Goal: Task Accomplishment & Management: Use online tool/utility

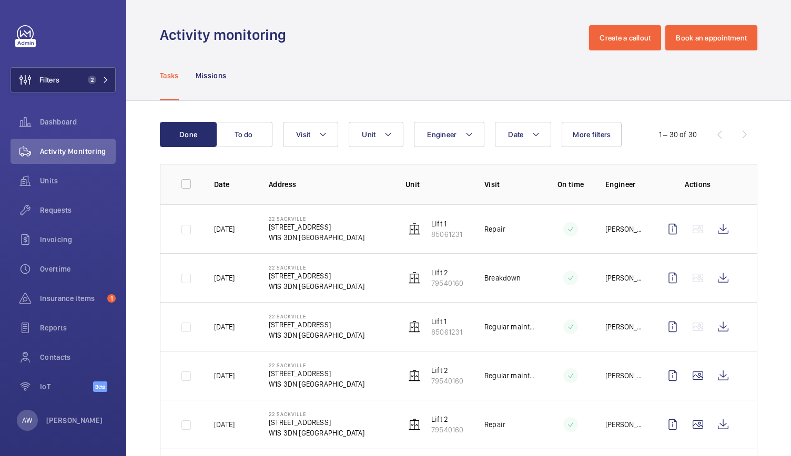
scroll to position [1094, 0]
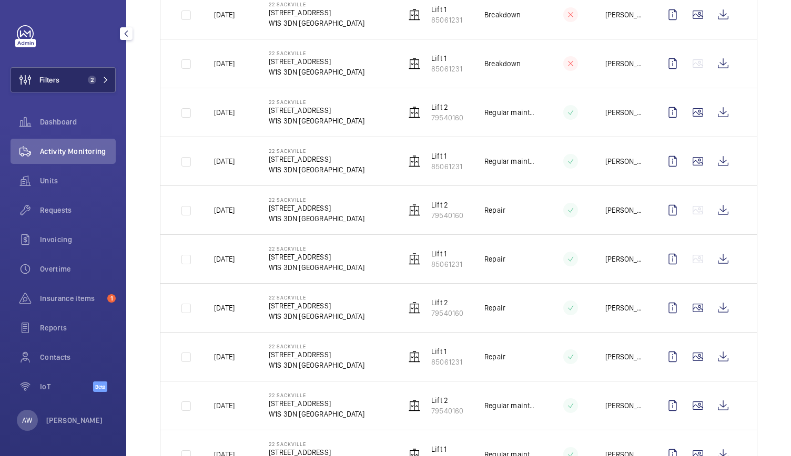
click at [77, 82] on button "Filters 2" at bounding box center [63, 79] width 105 height 25
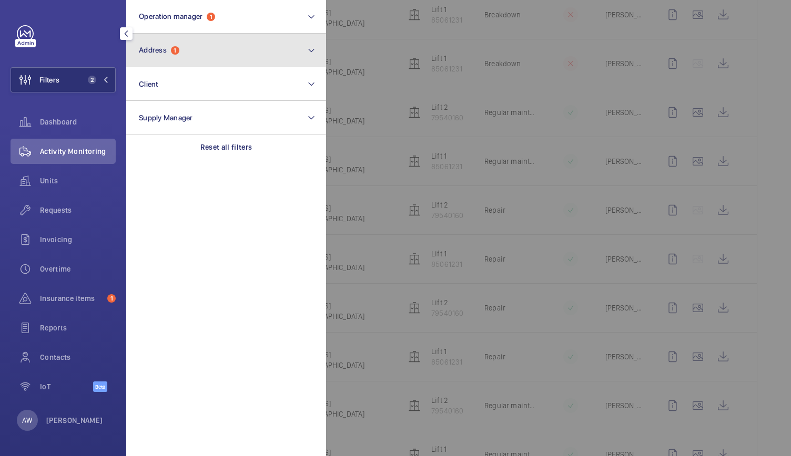
click at [180, 40] on button "Address 1" at bounding box center [226, 51] width 200 height 34
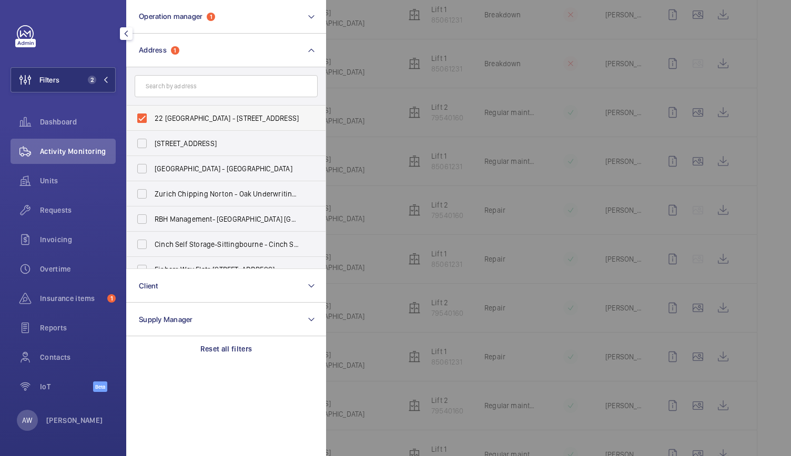
click at [142, 116] on label "22 [GEOGRAPHIC_DATA] - [STREET_ADDRESS]" at bounding box center [218, 118] width 183 height 25
click at [142, 116] on input "22 [GEOGRAPHIC_DATA] - [STREET_ADDRESS]" at bounding box center [141, 118] width 21 height 21
checkbox input "false"
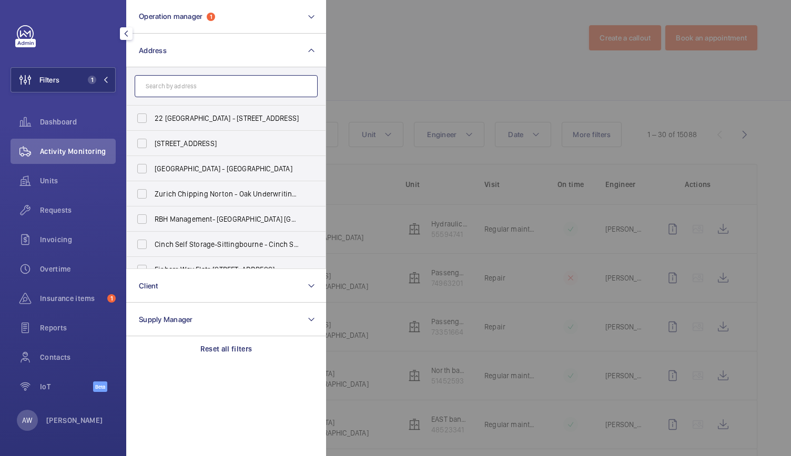
click at [188, 84] on input "text" at bounding box center [226, 86] width 183 height 22
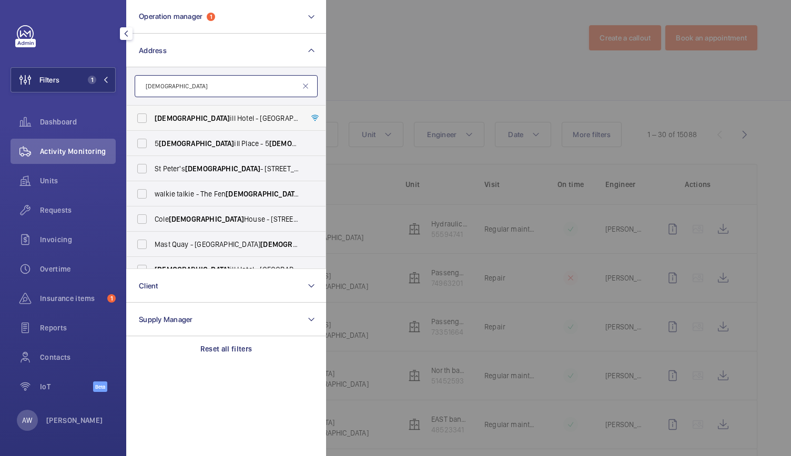
type input "[DEMOGRAPHIC_DATA]"
click at [186, 118] on span "[DEMOGRAPHIC_DATA] [GEOGRAPHIC_DATA] - [GEOGRAPHIC_DATA] - [STREET_ADDRESS]" at bounding box center [227, 118] width 145 height 11
click at [152, 118] on input "[DEMOGRAPHIC_DATA] [GEOGRAPHIC_DATA] - [GEOGRAPHIC_DATA] - [STREET_ADDRESS]" at bounding box center [141, 118] width 21 height 21
checkbox input "true"
click at [65, 213] on span "Requests" at bounding box center [78, 210] width 76 height 11
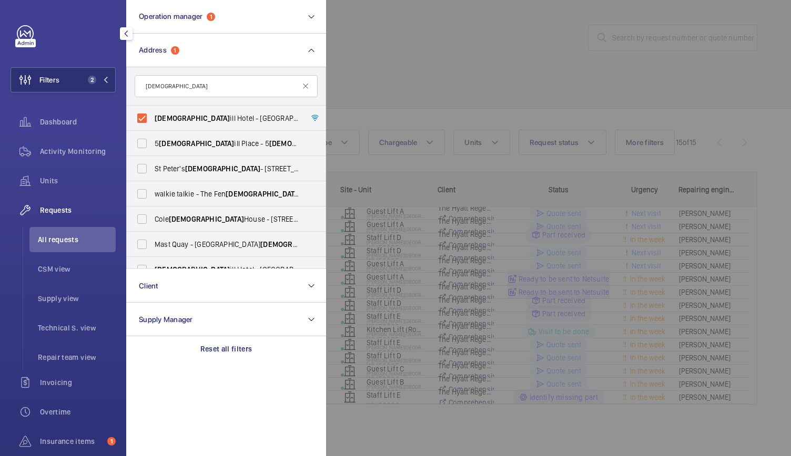
click at [452, 57] on div at bounding box center [721, 228] width 791 height 456
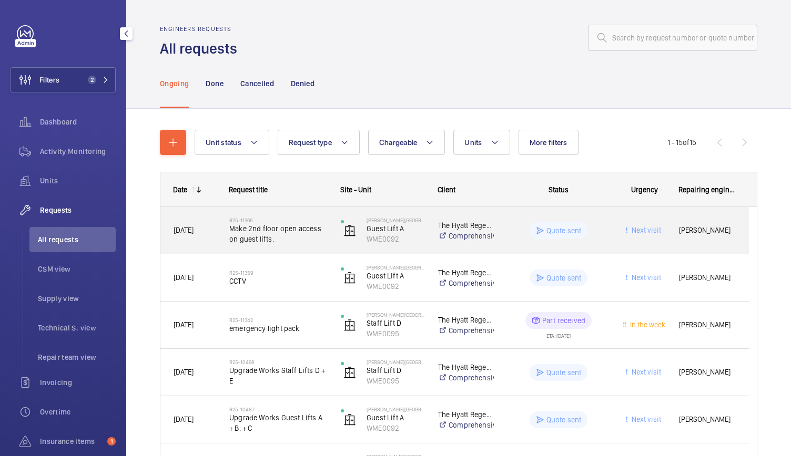
click at [280, 228] on span "Make 2nd floor open access on guest lifts." at bounding box center [278, 233] width 98 height 21
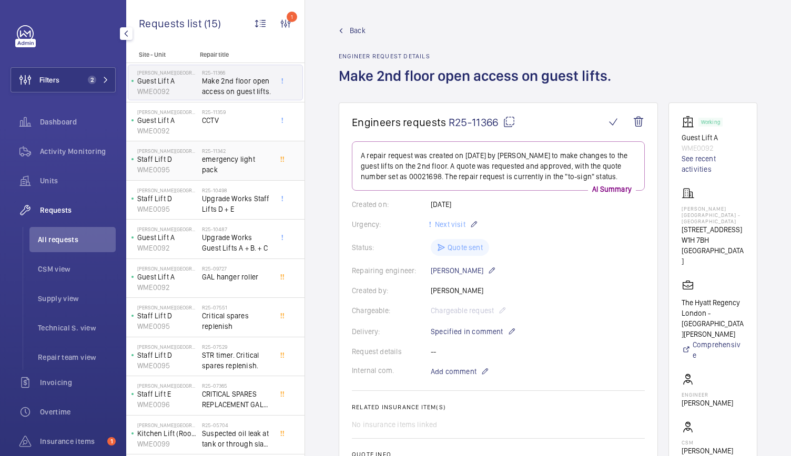
click at [204, 159] on span "emergency light pack" at bounding box center [236, 164] width 69 height 21
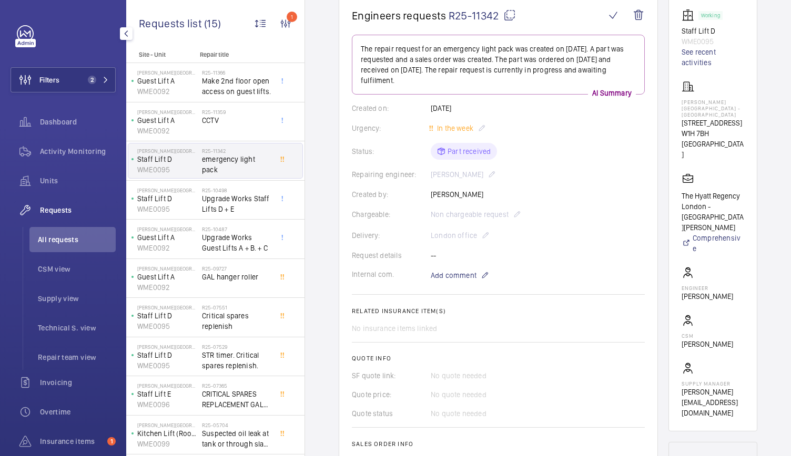
scroll to position [106, 0]
click at [80, 234] on li "All requests" at bounding box center [72, 239] width 86 height 25
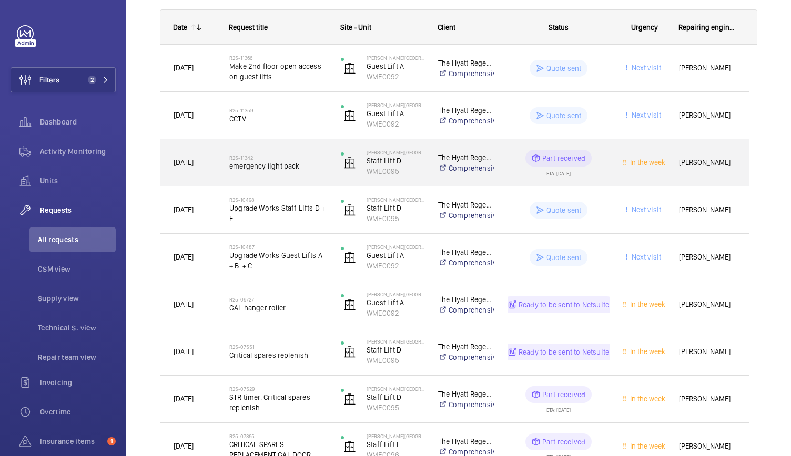
scroll to position [177, 0]
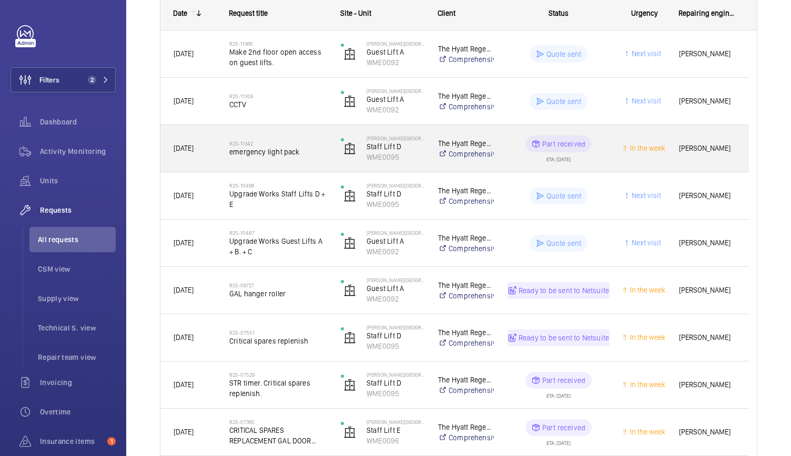
click at [314, 130] on div "R25-11342 emergency light pack" at bounding box center [272, 148] width 110 height 47
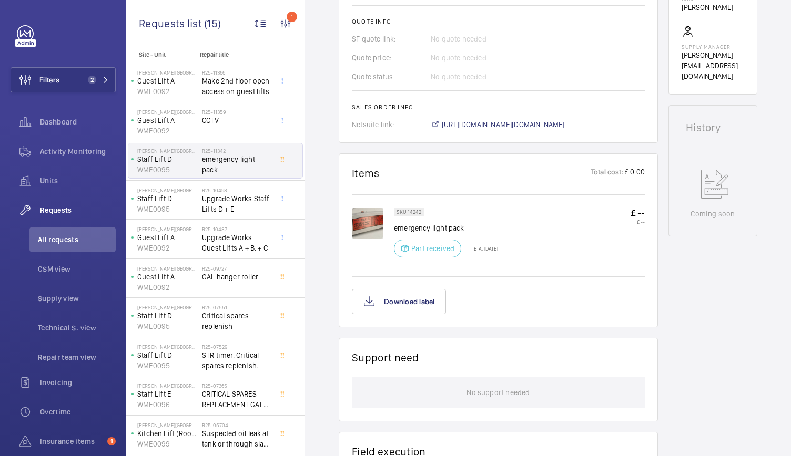
scroll to position [495, 0]
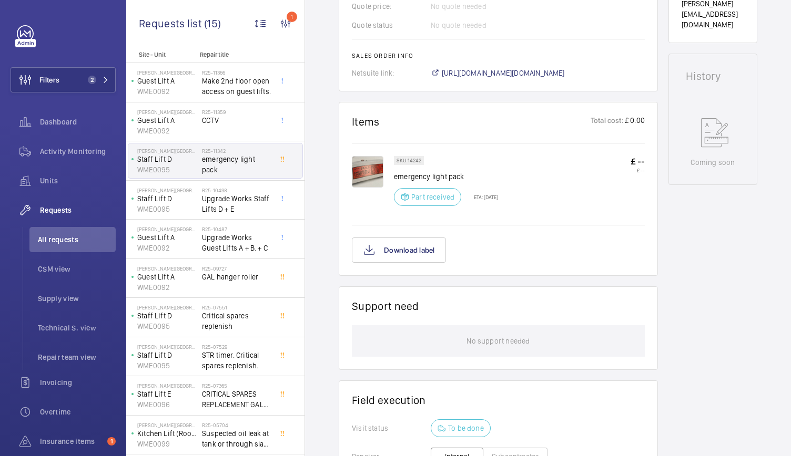
click at [371, 173] on img at bounding box center [368, 172] width 32 height 32
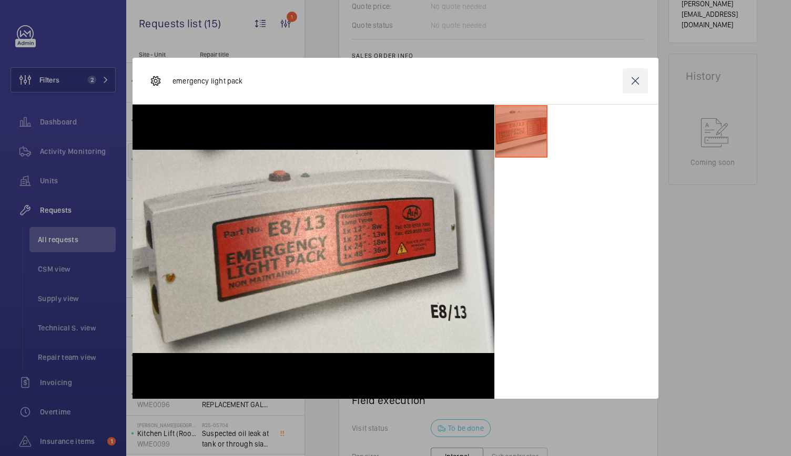
click at [636, 82] on wm-front-icon-button at bounding box center [634, 80] width 25 height 25
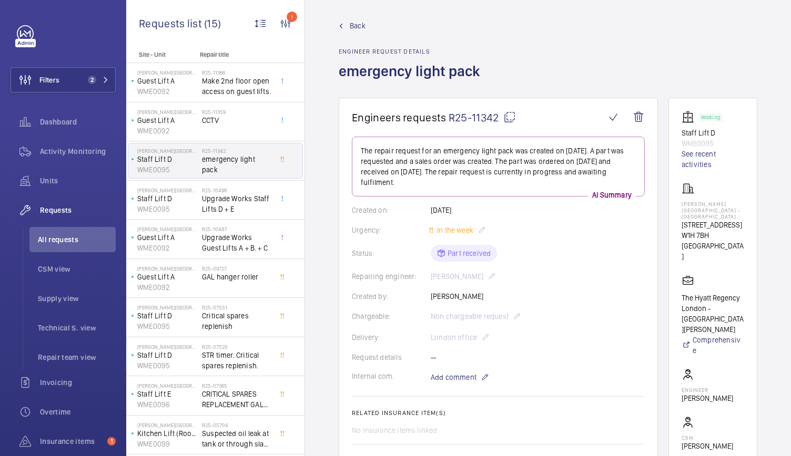
scroll to position [4, 0]
click at [499, 115] on span "R25-11342" at bounding box center [481, 117] width 67 height 13
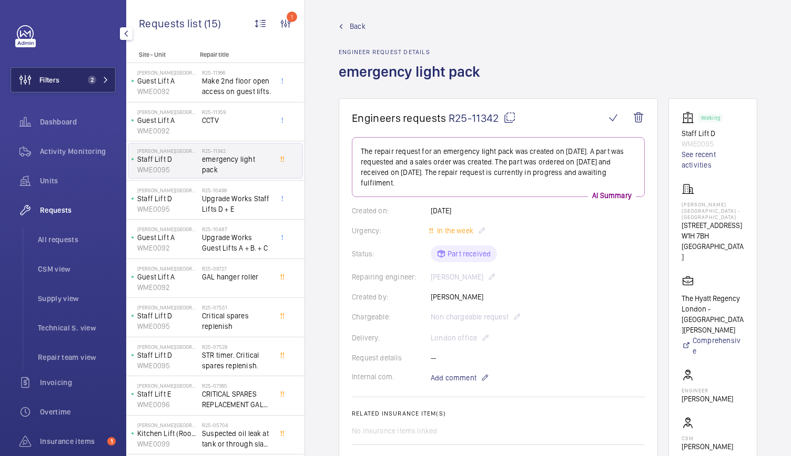
click at [93, 84] on span "2" at bounding box center [96, 80] width 25 height 8
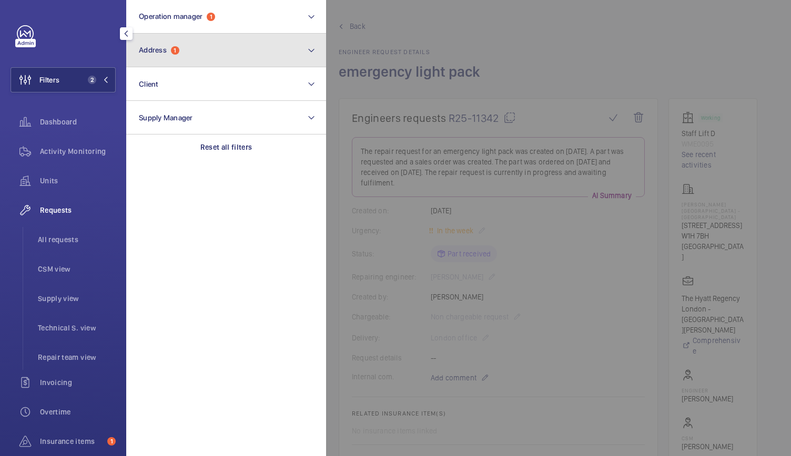
click at [176, 58] on button "Address 1" at bounding box center [226, 51] width 200 height 34
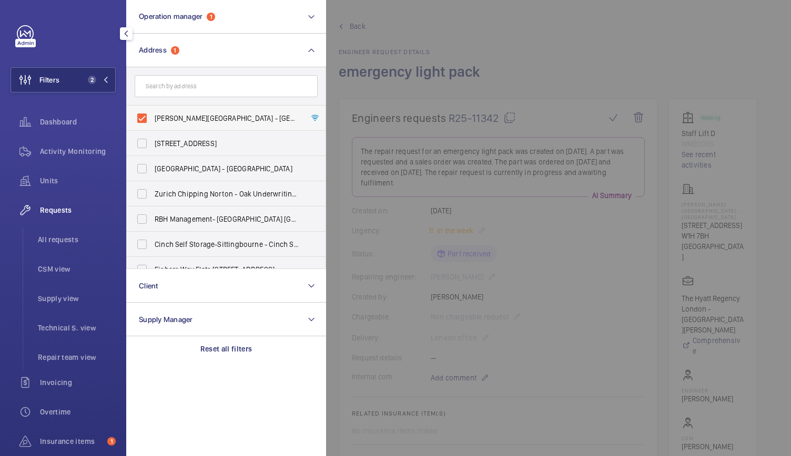
click at [141, 120] on label "[PERSON_NAME][GEOGRAPHIC_DATA] - [GEOGRAPHIC_DATA] - [STREET_ADDRESS]" at bounding box center [218, 118] width 183 height 25
click at [141, 120] on input "[PERSON_NAME][GEOGRAPHIC_DATA] - [GEOGRAPHIC_DATA] - [STREET_ADDRESS]" at bounding box center [141, 118] width 21 height 21
checkbox input "false"
click at [167, 84] on input "text" at bounding box center [226, 86] width 183 height 22
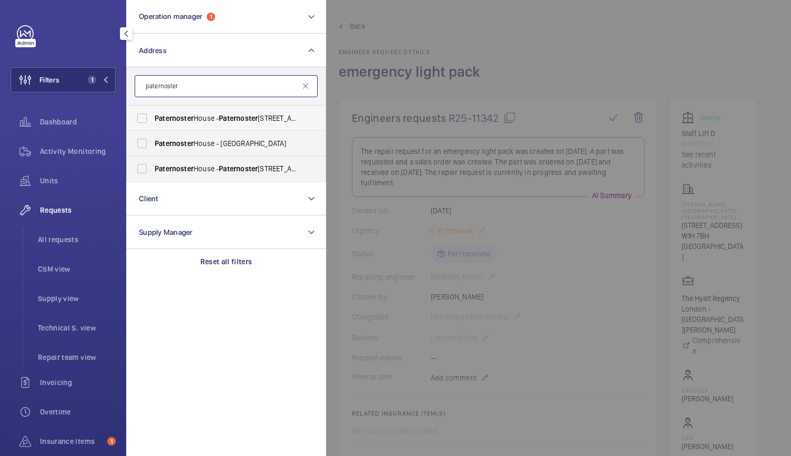
type input "paternoster"
click at [138, 110] on label "Paternoster House - [GEOGRAPHIC_DATA]" at bounding box center [218, 118] width 183 height 25
click at [138, 110] on input "Paternoster House - [GEOGRAPHIC_DATA]" at bounding box center [141, 118] width 21 height 21
checkbox input "true"
click at [139, 140] on label "[GEOGRAPHIC_DATA] - [GEOGRAPHIC_DATA]" at bounding box center [218, 143] width 183 height 25
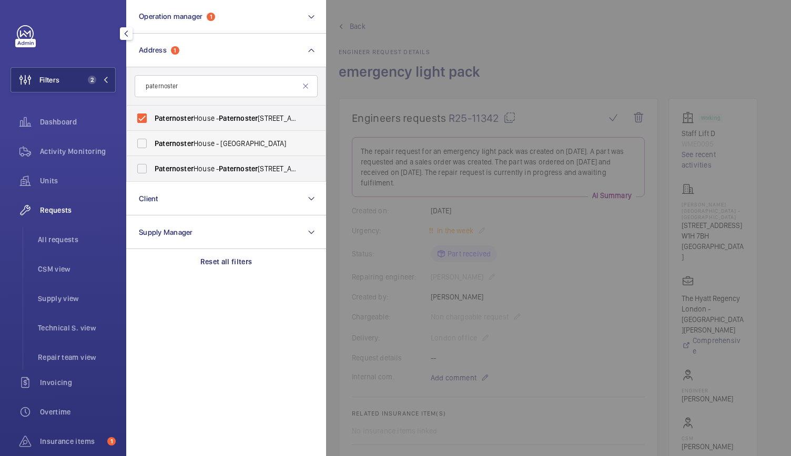
click at [139, 140] on input "[GEOGRAPHIC_DATA] - [GEOGRAPHIC_DATA]" at bounding box center [141, 143] width 21 height 21
checkbox input "true"
click at [141, 172] on label "Paternoster House - [GEOGRAPHIC_DATA]" at bounding box center [218, 168] width 183 height 25
click at [141, 172] on input "Paternoster House - [GEOGRAPHIC_DATA]" at bounding box center [141, 168] width 21 height 21
checkbox input "true"
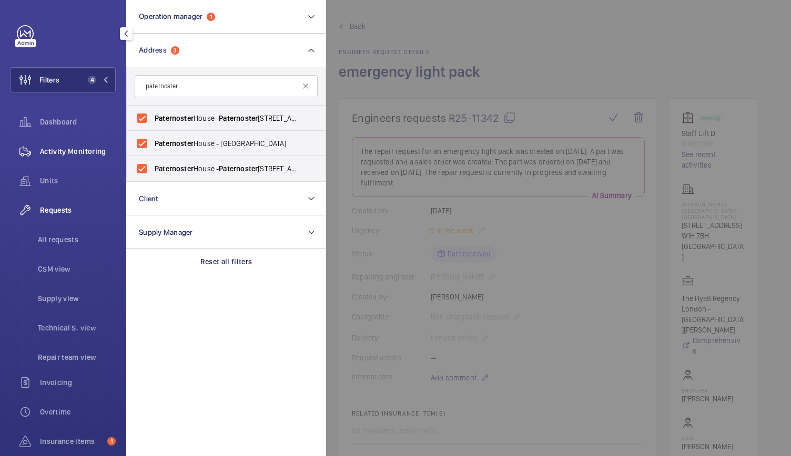
click at [97, 147] on span "Activity Monitoring" at bounding box center [78, 151] width 76 height 11
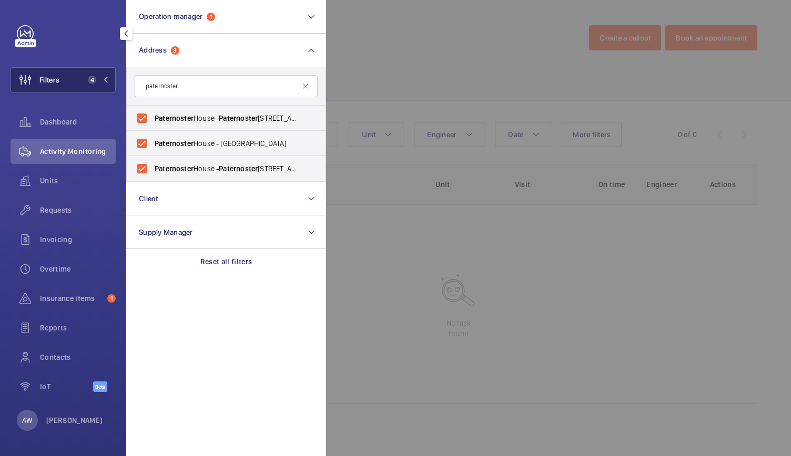
click at [89, 78] on span "4" at bounding box center [92, 80] width 8 height 8
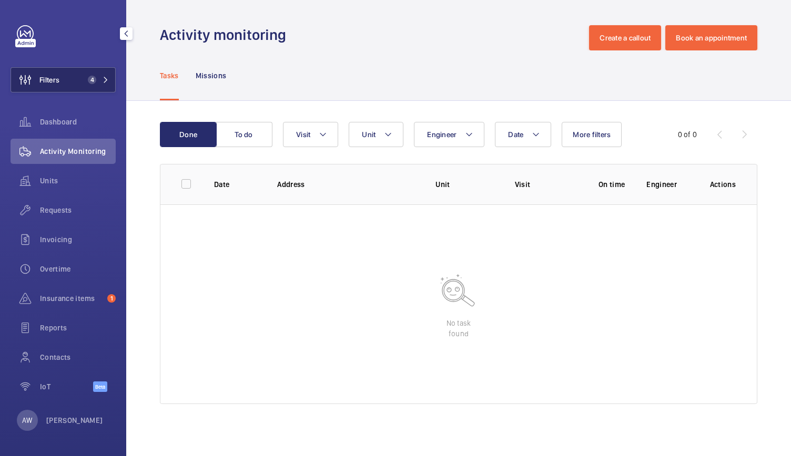
click at [100, 77] on span "4" at bounding box center [96, 80] width 25 height 8
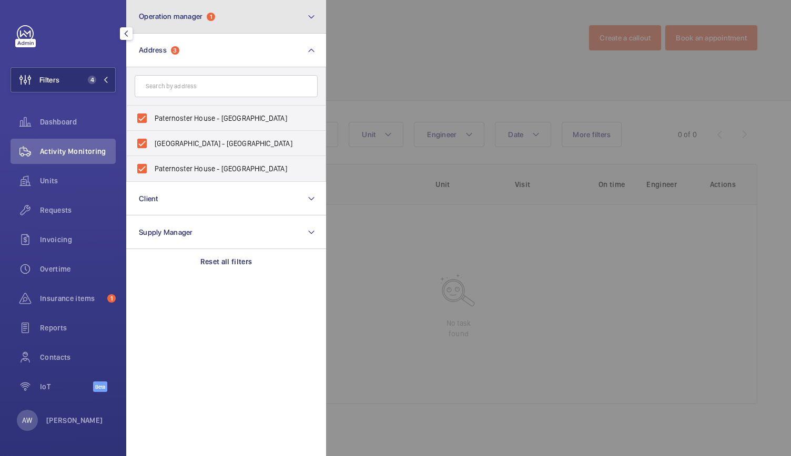
click at [167, 17] on span "Operation manager" at bounding box center [171, 16] width 64 height 8
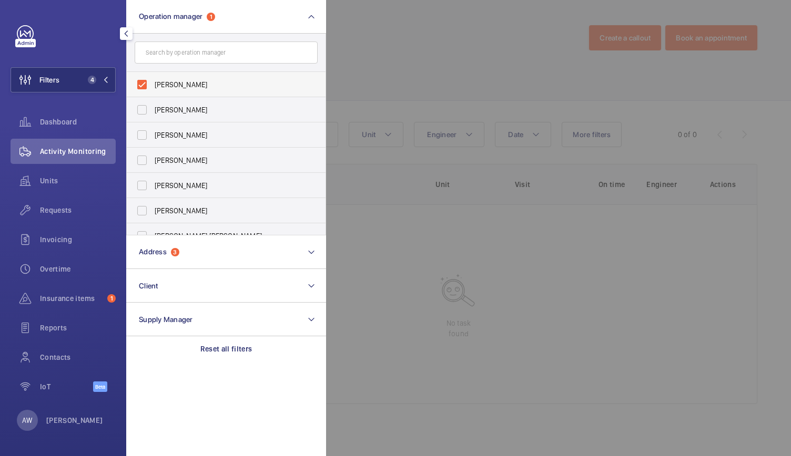
click at [147, 84] on label "[PERSON_NAME]" at bounding box center [218, 84] width 183 height 25
click at [147, 84] on input "[PERSON_NAME]" at bounding box center [141, 84] width 21 height 21
checkbox input "false"
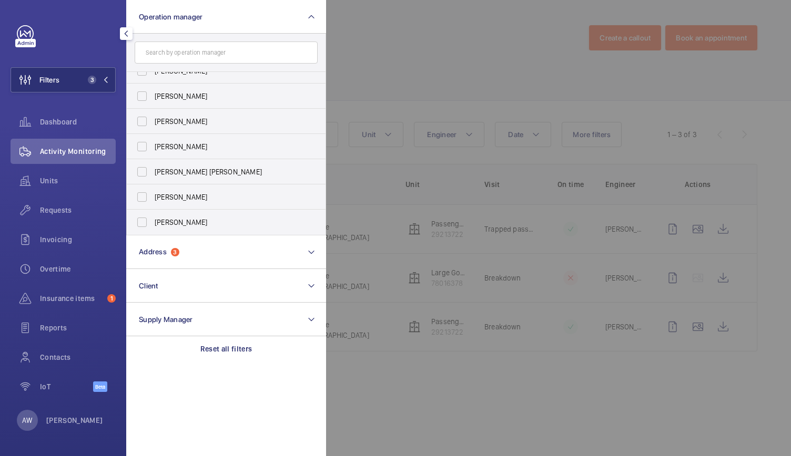
click at [369, 77] on div at bounding box center [721, 228] width 791 height 456
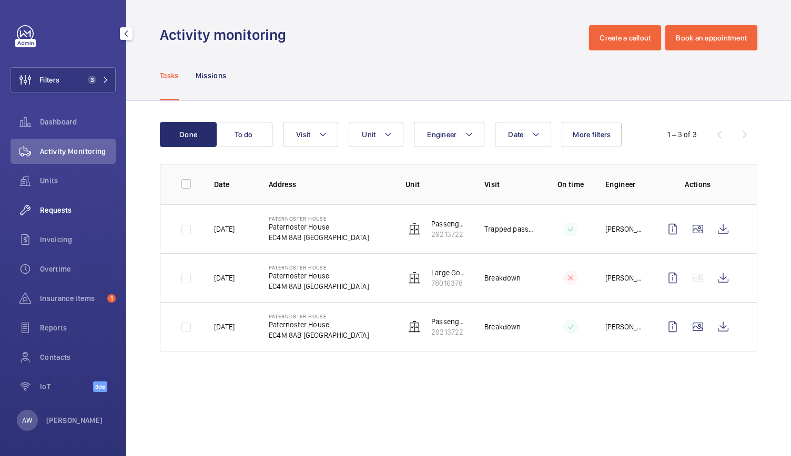
click at [59, 211] on span "Requests" at bounding box center [78, 210] width 76 height 11
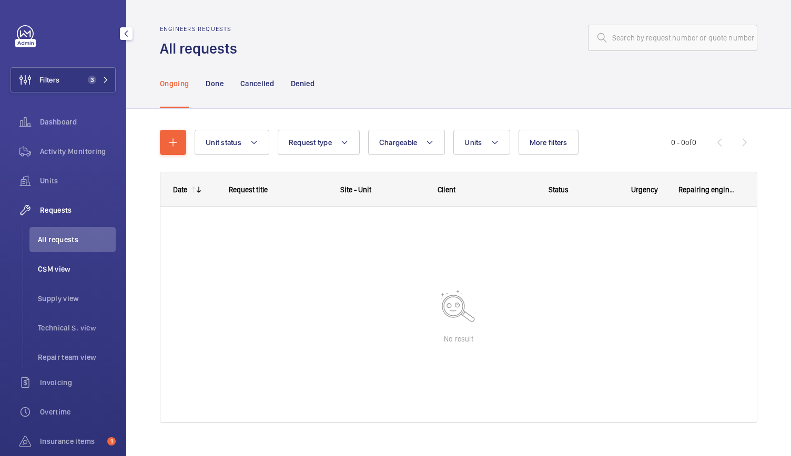
click at [69, 267] on span "CSM view" at bounding box center [77, 269] width 78 height 11
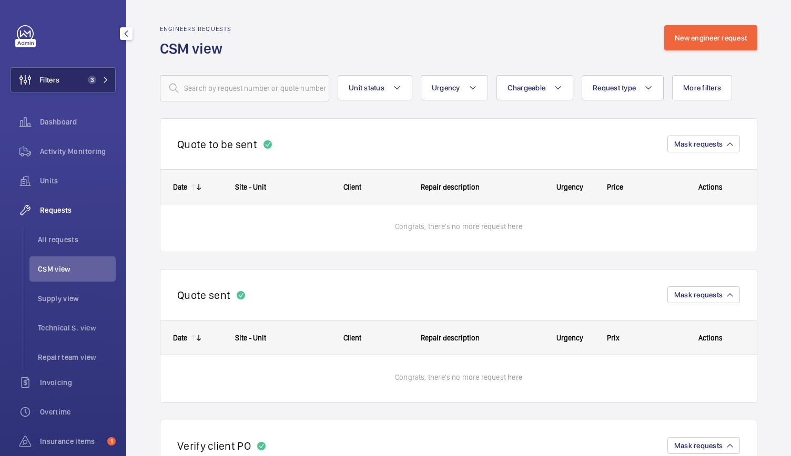
click at [102, 69] on button "Filters 3" at bounding box center [63, 79] width 105 height 25
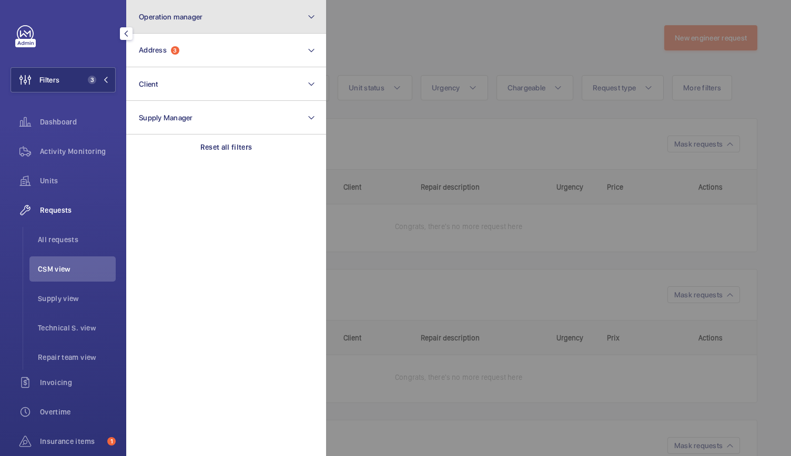
click at [184, 22] on button "Operation manager" at bounding box center [226, 17] width 200 height 34
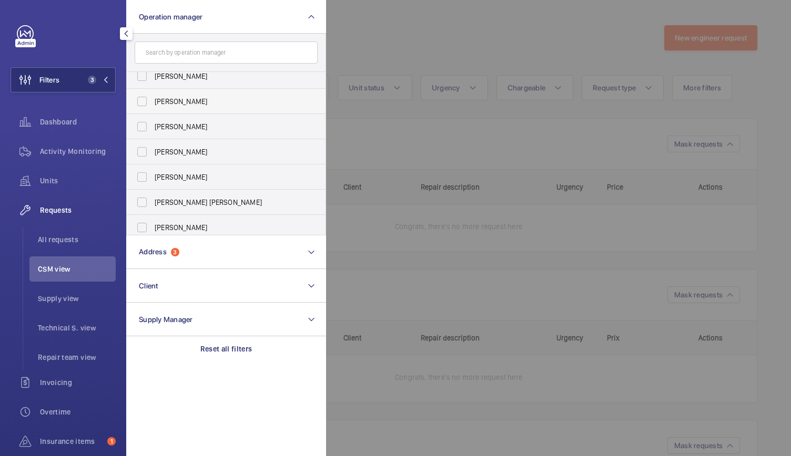
scroll to position [14, 0]
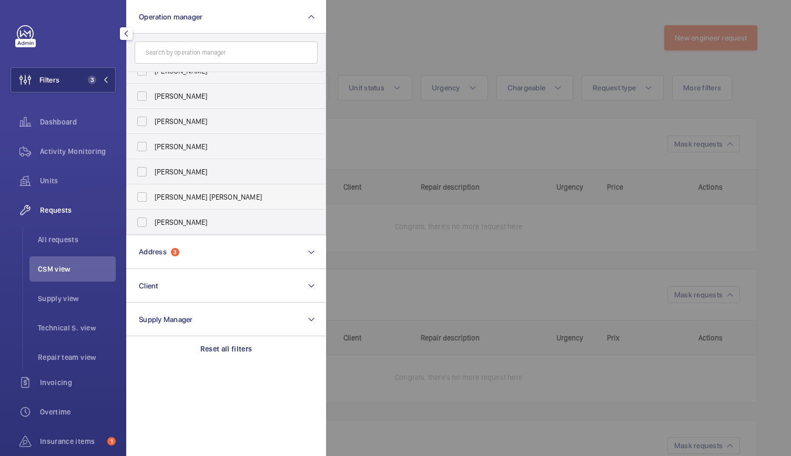
click at [208, 192] on span "[PERSON_NAME] [PERSON_NAME]" at bounding box center [227, 197] width 145 height 11
click at [152, 192] on input "[PERSON_NAME] [PERSON_NAME]" at bounding box center [141, 197] width 21 height 21
checkbox input "true"
click at [408, 146] on div at bounding box center [721, 228] width 791 height 456
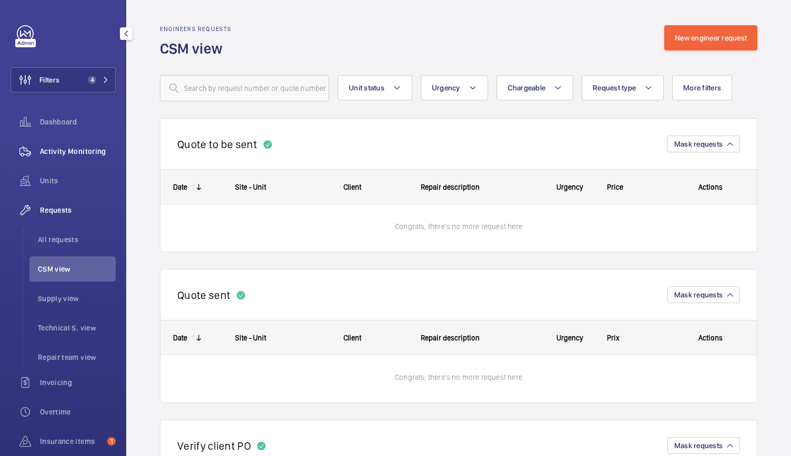
click at [73, 158] on div "Activity Monitoring" at bounding box center [63, 151] width 105 height 25
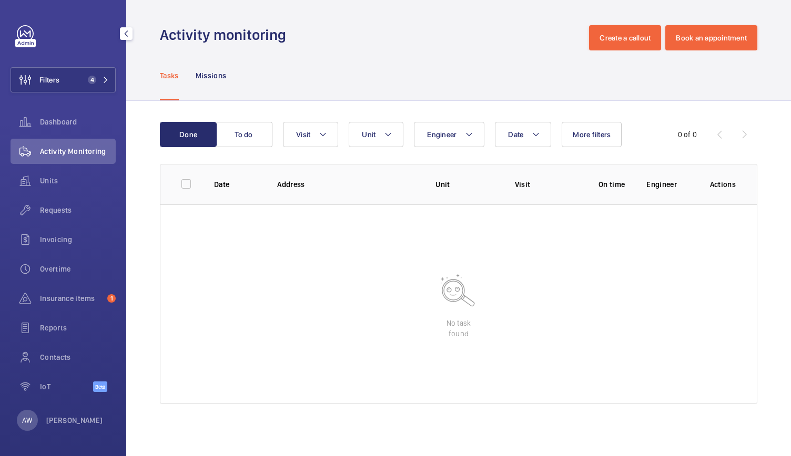
click at [78, 67] on div "Filters 4 Dashboard Activity Monitoring Units Requests Invoicing Overtime Insur…" at bounding box center [63, 214] width 105 height 378
click at [80, 71] on button "Filters 4" at bounding box center [63, 79] width 105 height 25
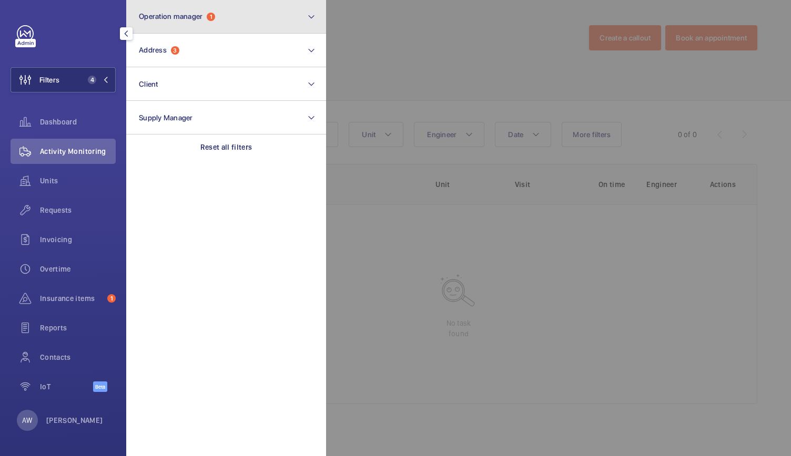
click at [198, 25] on button "Operation manager 1" at bounding box center [226, 17] width 200 height 34
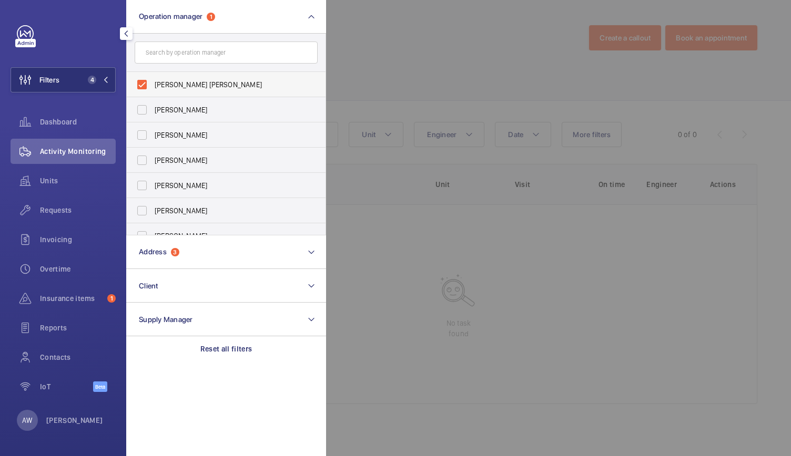
click at [144, 87] on label "[PERSON_NAME] [PERSON_NAME]" at bounding box center [218, 84] width 183 height 25
click at [144, 87] on input "[PERSON_NAME] [PERSON_NAME]" at bounding box center [141, 84] width 21 height 21
checkbox input "false"
click at [404, 62] on div at bounding box center [721, 228] width 791 height 456
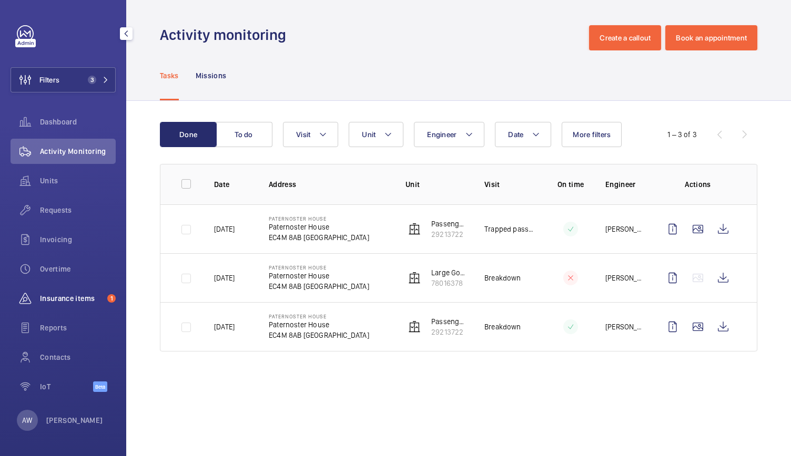
click at [60, 308] on div "Insurance items 1" at bounding box center [63, 298] width 105 height 25
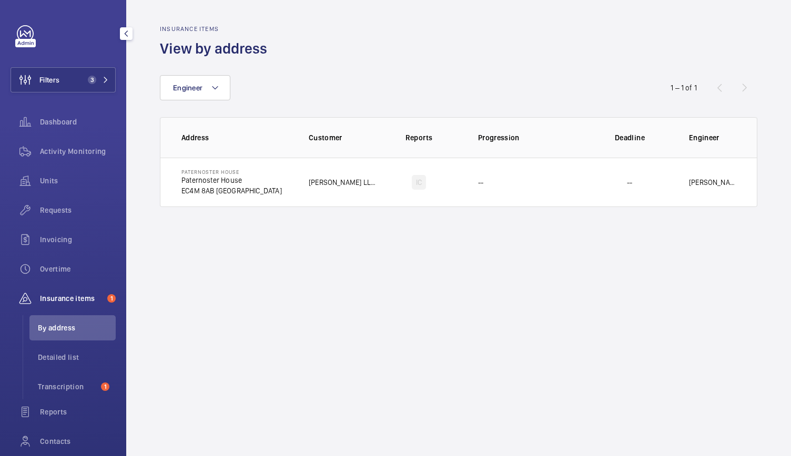
click at [53, 196] on div "Units" at bounding box center [63, 182] width 105 height 29
click at [56, 163] on div "Activity Monitoring" at bounding box center [63, 151] width 105 height 25
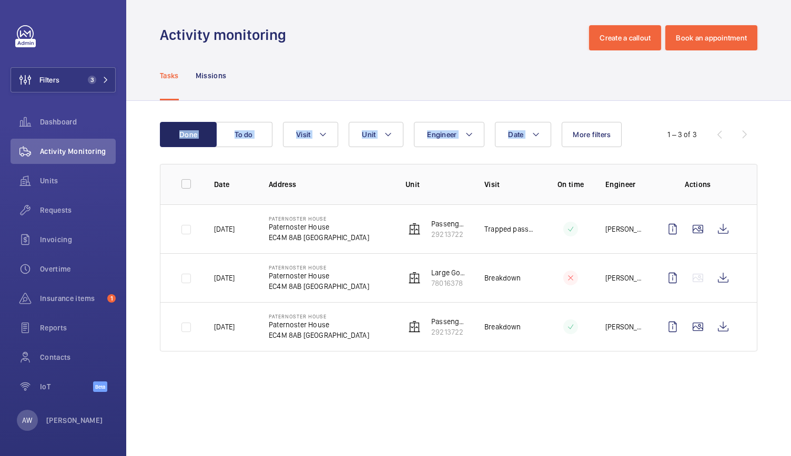
drag, startPoint x: 342, startPoint y: 118, endPoint x: 173, endPoint y: 126, distance: 168.4
click at [173, 126] on div "Done To do Date Engineer Unit Visit More filters 1 – 3 of 3 Date Address Unit V…" at bounding box center [458, 239] width 664 height 276
click at [48, 80] on span "Filters" at bounding box center [49, 80] width 20 height 11
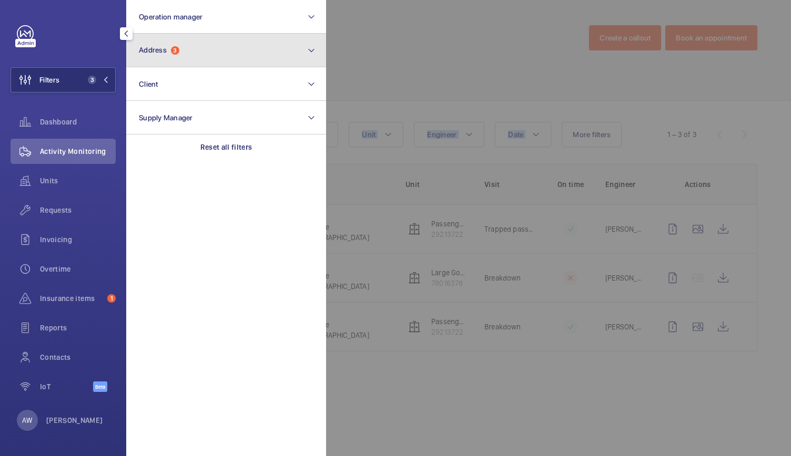
click at [198, 59] on button "Address 3" at bounding box center [226, 51] width 200 height 34
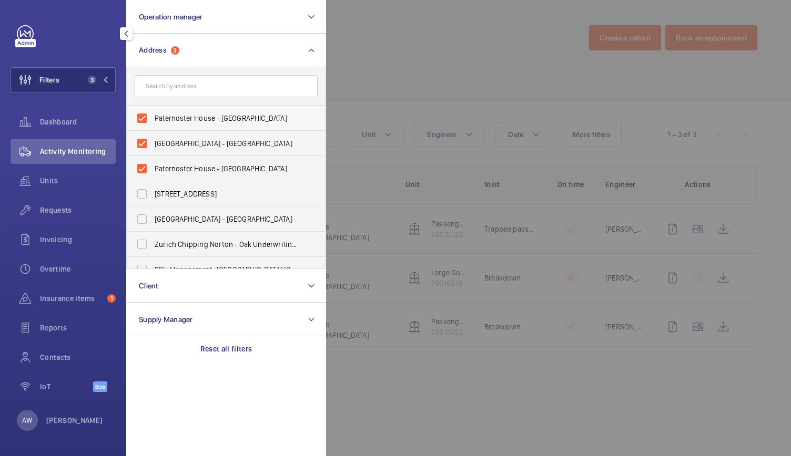
click at [148, 118] on label "Paternoster House - [GEOGRAPHIC_DATA]" at bounding box center [218, 118] width 183 height 25
click at [148, 118] on input "Paternoster House - [GEOGRAPHIC_DATA]" at bounding box center [141, 118] width 21 height 21
checkbox input "false"
click at [139, 147] on label "[GEOGRAPHIC_DATA] - [GEOGRAPHIC_DATA]" at bounding box center [218, 143] width 183 height 25
click at [139, 147] on input "[GEOGRAPHIC_DATA] - [GEOGRAPHIC_DATA]" at bounding box center [141, 143] width 21 height 21
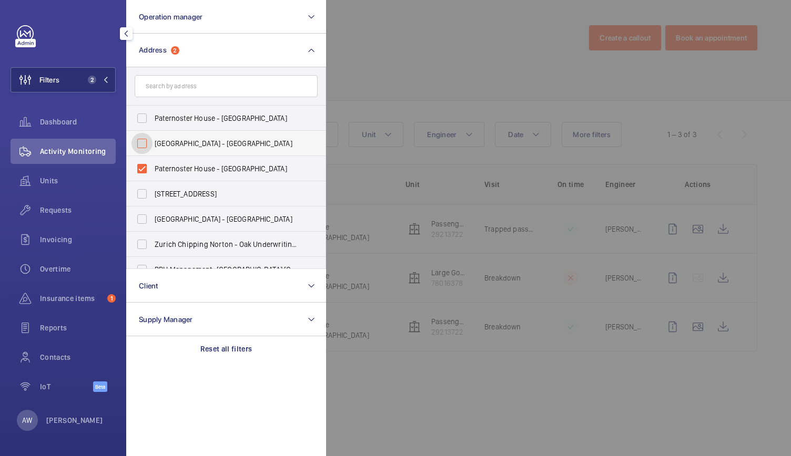
checkbox input "false"
click at [139, 168] on label "Paternoster House - [GEOGRAPHIC_DATA]" at bounding box center [218, 168] width 183 height 25
click at [139, 168] on input "Paternoster House - [GEOGRAPHIC_DATA]" at bounding box center [141, 168] width 21 height 21
checkbox input "false"
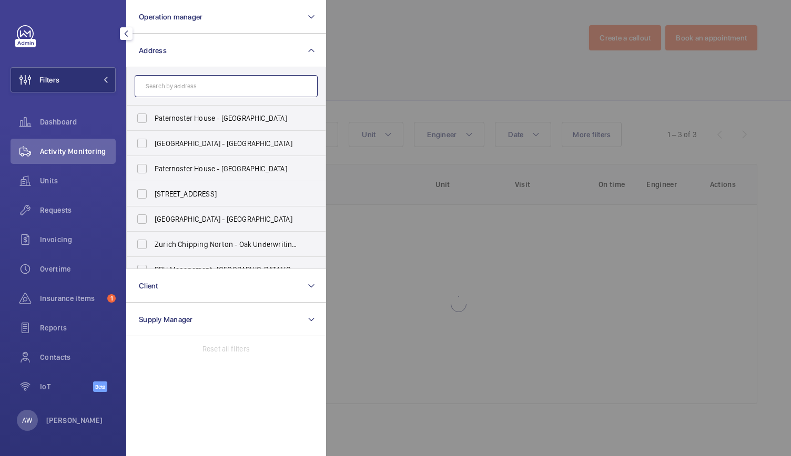
click at [177, 83] on input "text" at bounding box center [226, 86] width 183 height 22
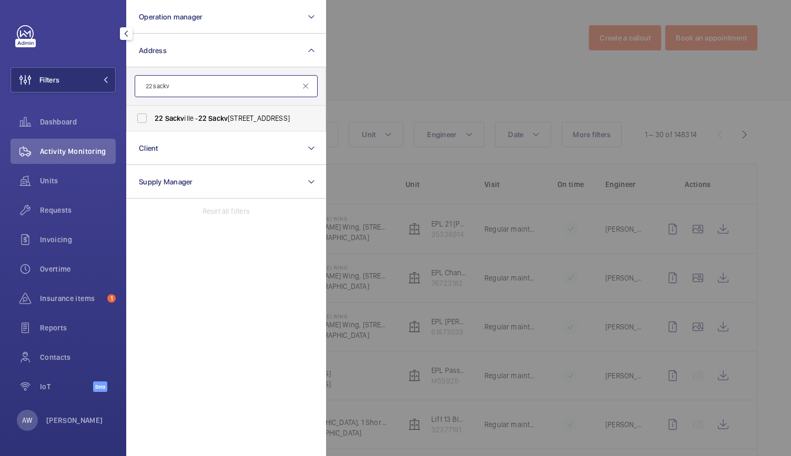
type input "22 sackv"
click at [182, 124] on label "[STREET_ADDRESS]" at bounding box center [218, 118] width 183 height 25
click at [152, 124] on input "[STREET_ADDRESS]" at bounding box center [141, 118] width 21 height 21
checkbox input "true"
click at [427, 58] on div at bounding box center [721, 228] width 791 height 456
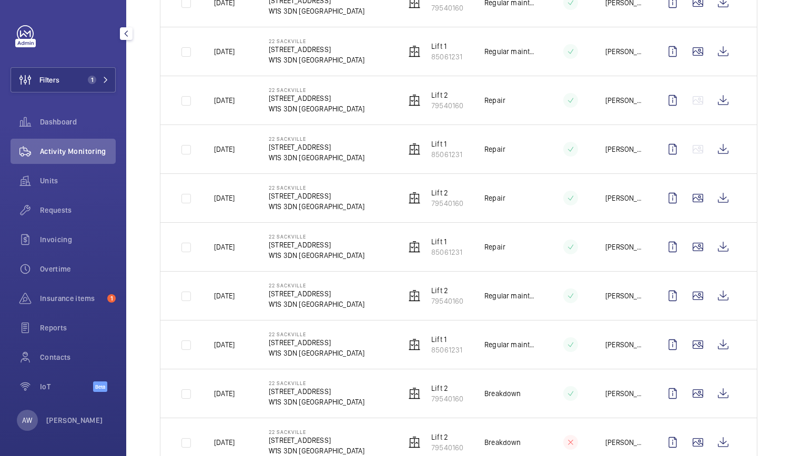
scroll to position [1235, 0]
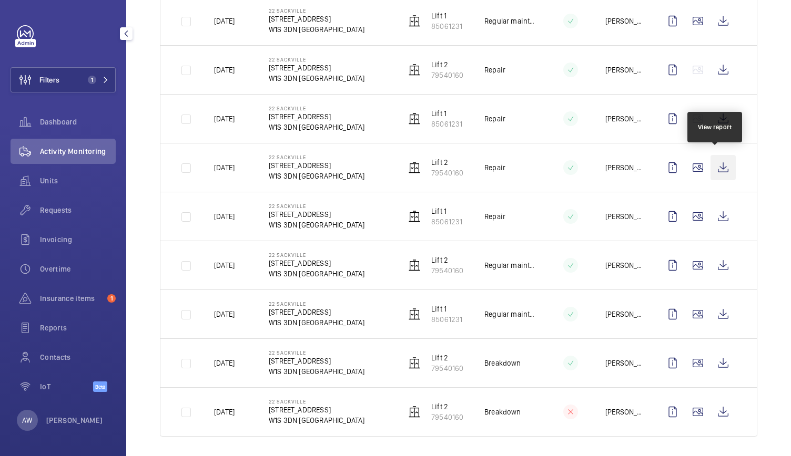
click at [710, 164] on wm-front-icon-button at bounding box center [722, 167] width 25 height 25
